Goal: Task Accomplishment & Management: Manage account settings

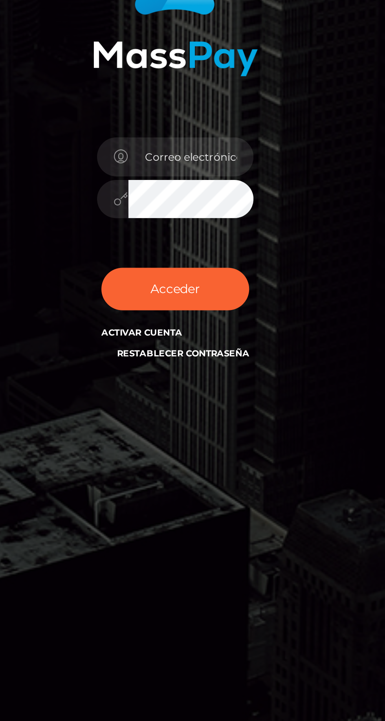
click at [213, 449] on link "Restablecer contraseña" at bounding box center [196, 446] width 60 height 5
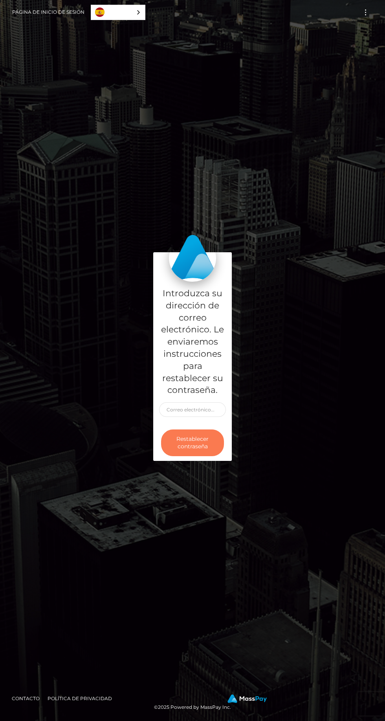
click at [203, 456] on button "Restablecer contraseña" at bounding box center [192, 442] width 63 height 27
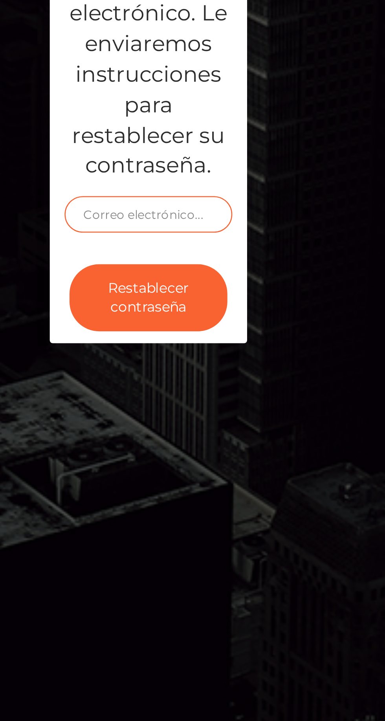
click at [203, 417] on input "text" at bounding box center [192, 409] width 67 height 15
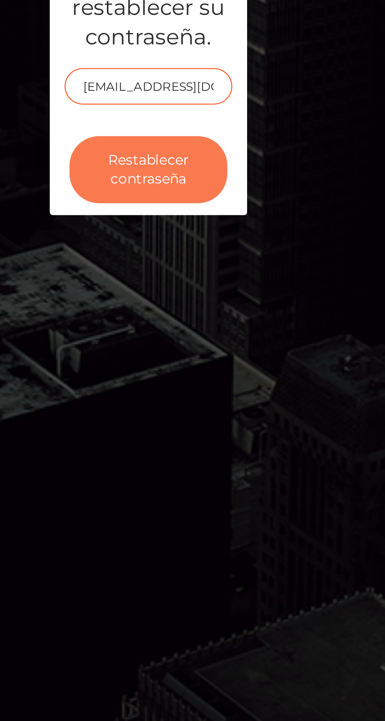
type input "[EMAIL_ADDRESS][DOMAIN_NAME]"
click at [206, 456] on button "Restablecer contraseña" at bounding box center [192, 442] width 63 height 27
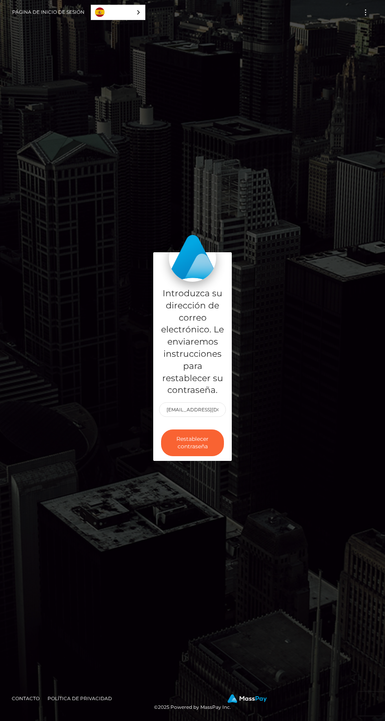
scroll to position [56, 0]
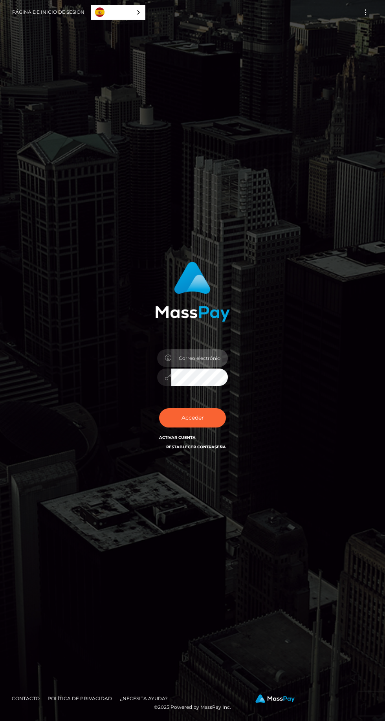
click at [185, 367] on input "email" at bounding box center [199, 358] width 57 height 18
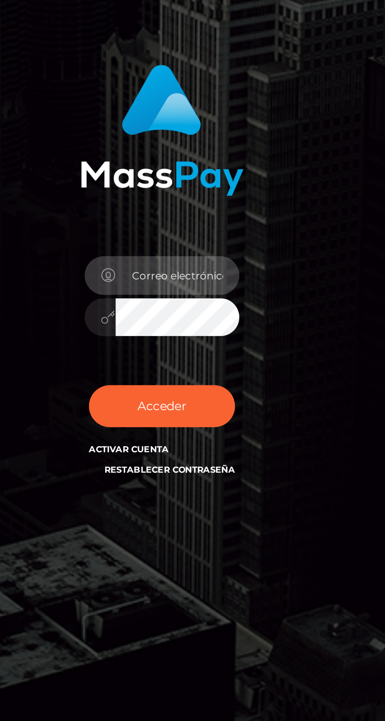
type input "[EMAIL_ADDRESS][DOMAIN_NAME]"
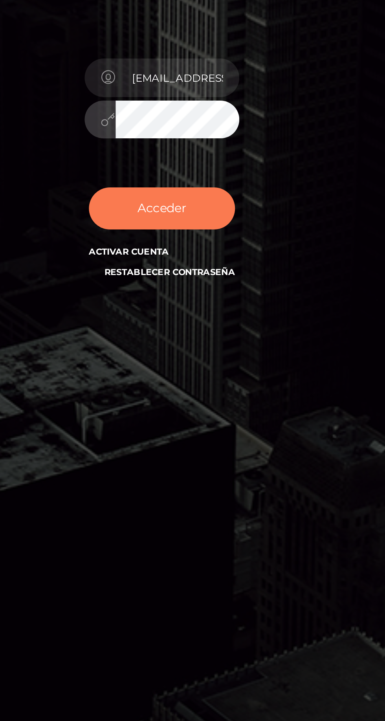
click at [173, 427] on button "Acceder" at bounding box center [192, 417] width 67 height 19
